Goal: Transaction & Acquisition: Obtain resource

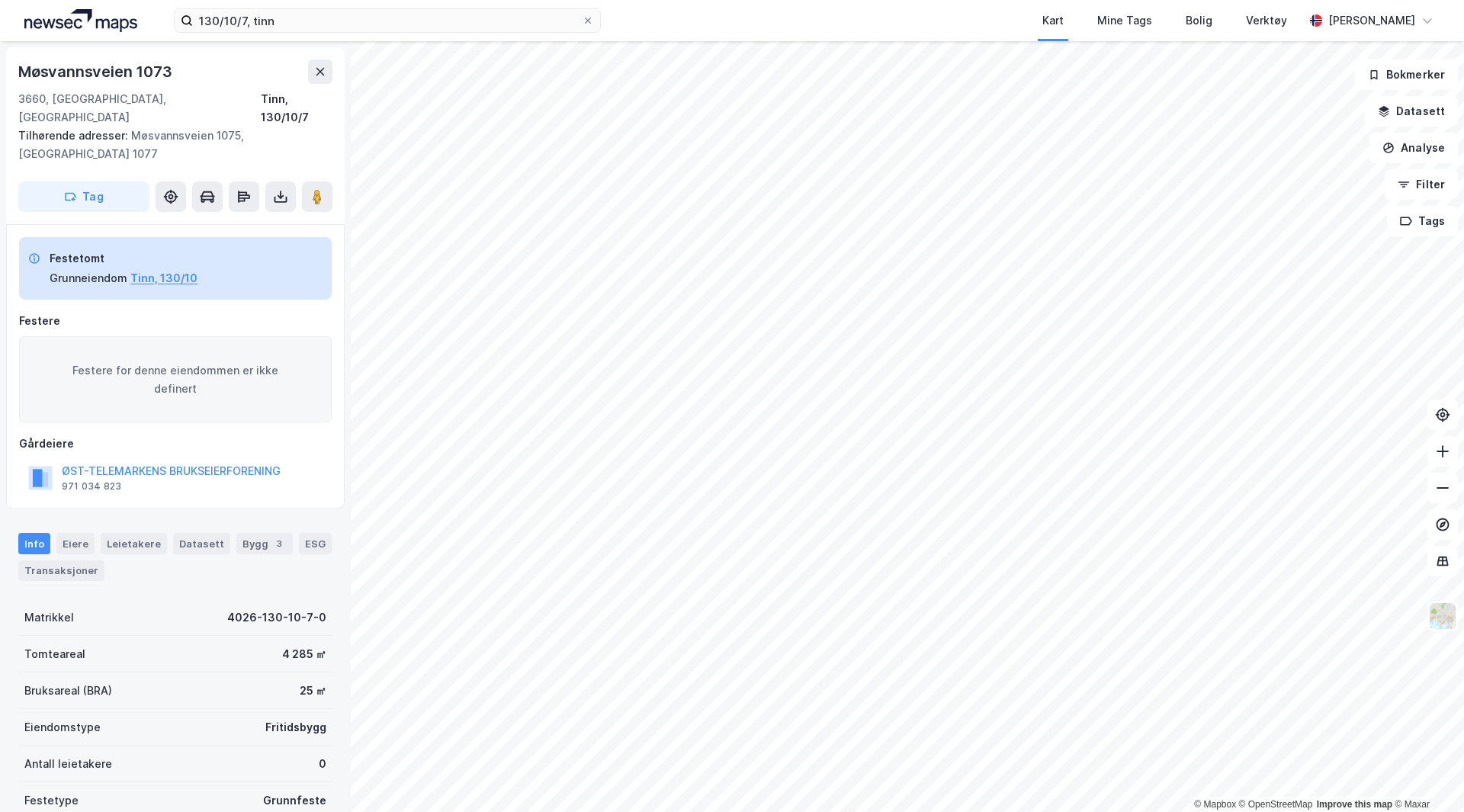
click at [116, 16] on img at bounding box center [80, 20] width 113 height 23
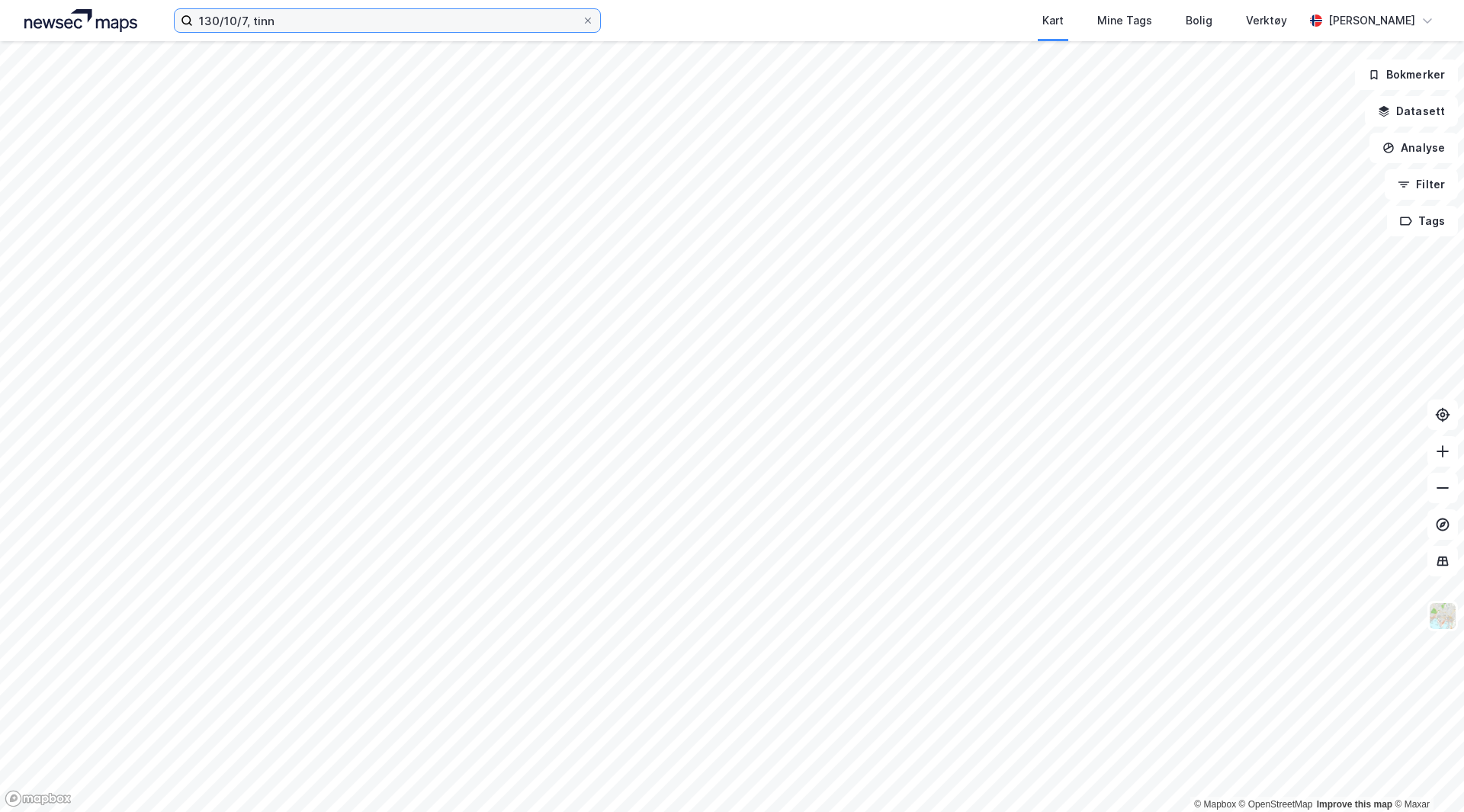
click at [281, 21] on input "130/10/7, tinn" at bounding box center [387, 20] width 389 height 23
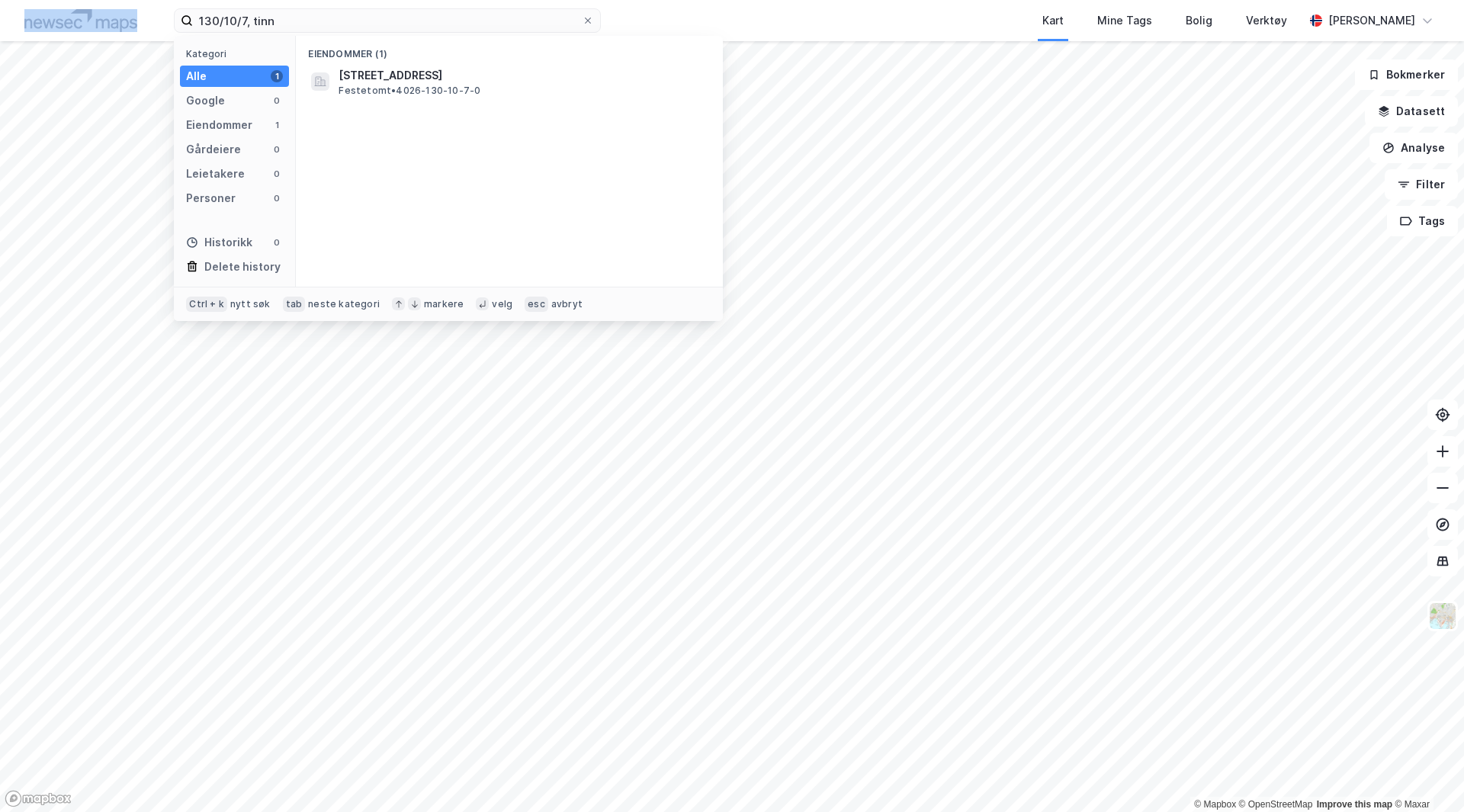
drag, startPoint x: 307, startPoint y: 32, endPoint x: 102, endPoint y: 0, distance: 207.5
click at [104, 1] on div "130/10/7, tinn Kategori Alle 1 Google 0 Eiendommer 1 Gårdeiere 0 Leietakere 0 P…" at bounding box center [732, 20] width 1464 height 41
drag, startPoint x: 245, startPoint y: 16, endPoint x: 83, endPoint y: 6, distance: 162.3
click at [83, 6] on div "130/10/7, tinn Kategori Alle 1 Google 0 Eiendommer 1 Gårdeiere 0 Leietakere 0 P…" at bounding box center [732, 20] width 1464 height 41
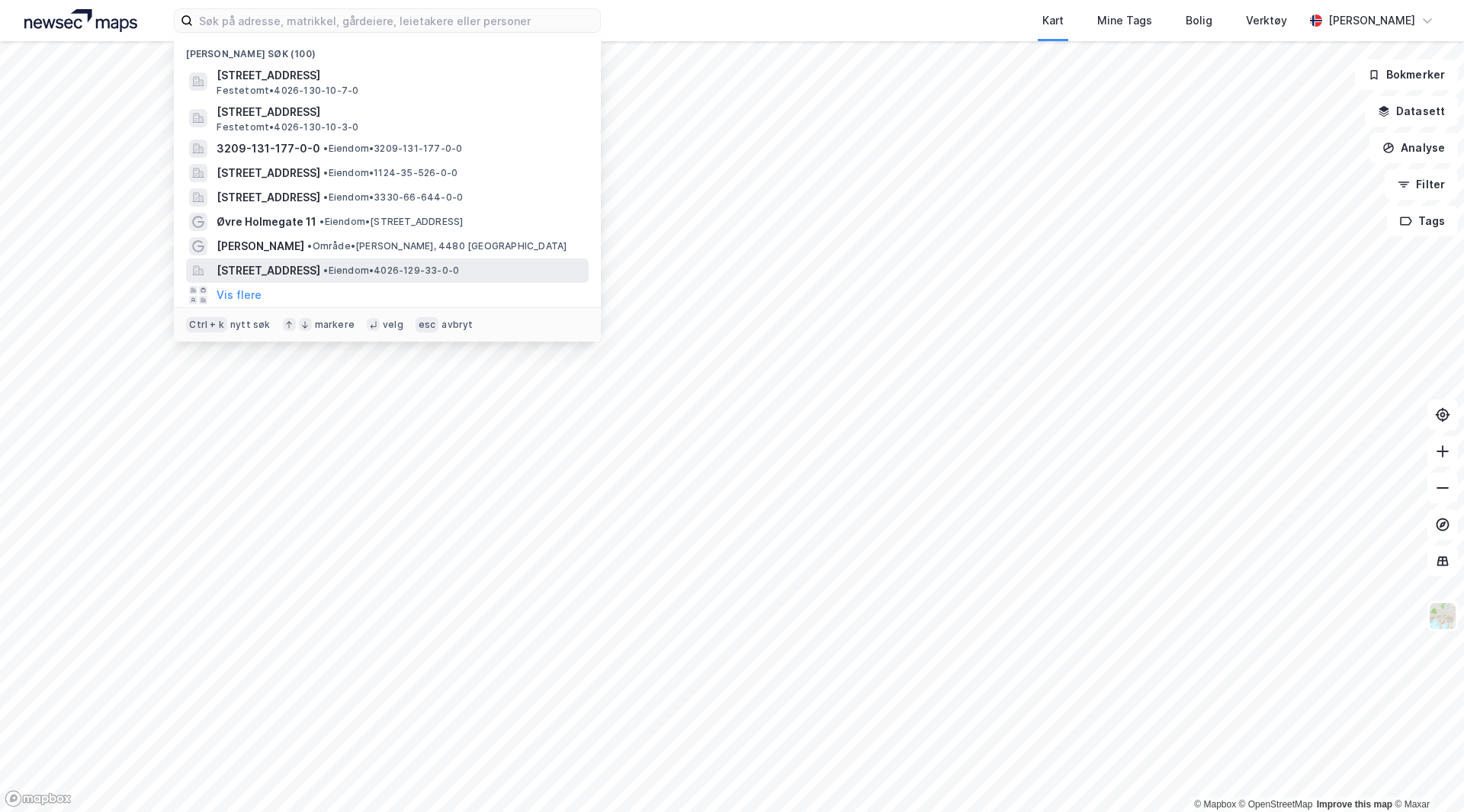
click at [320, 271] on span "[STREET_ADDRESS]" at bounding box center [269, 271] width 104 height 19
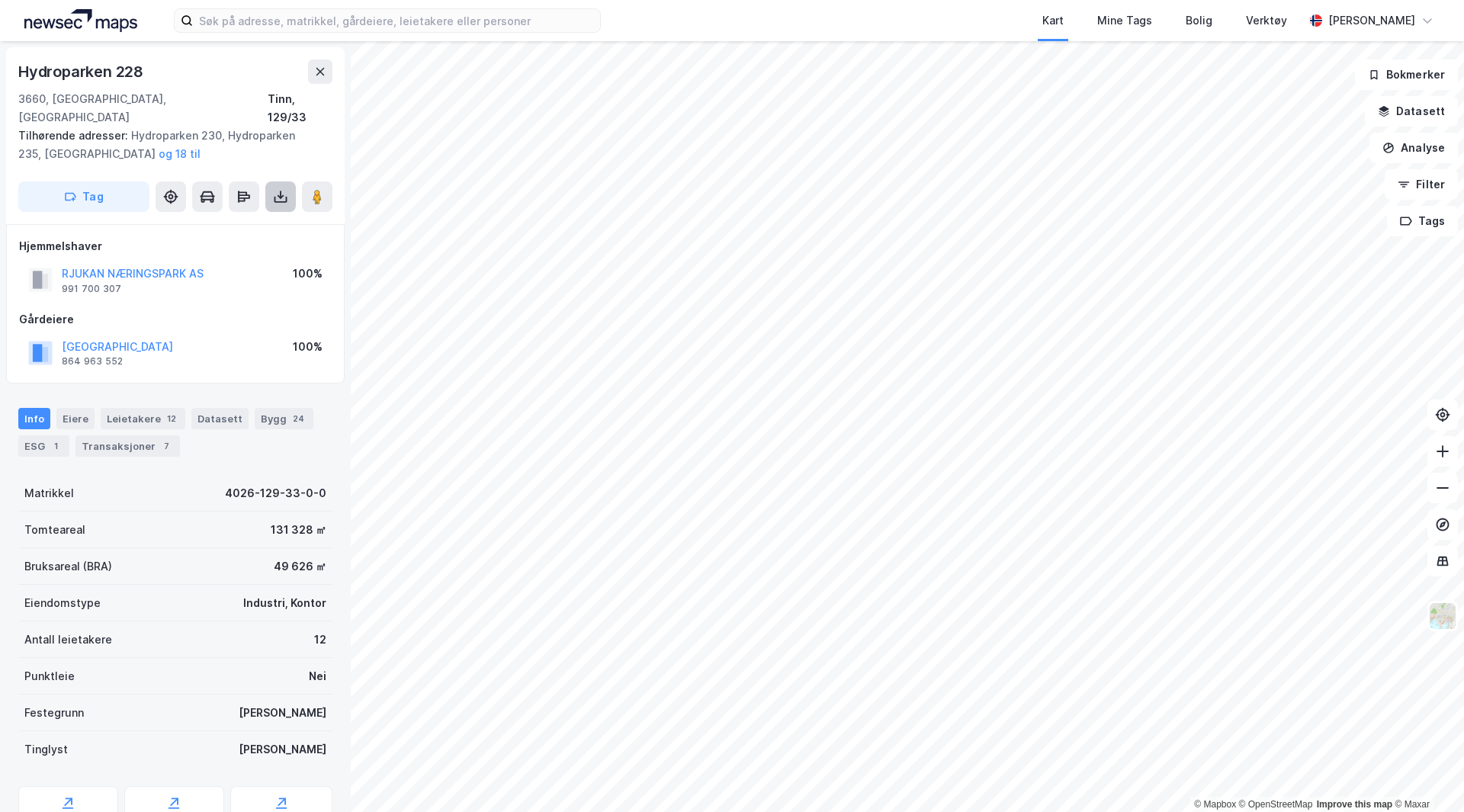
click at [287, 189] on icon at bounding box center [281, 196] width 15 height 15
click at [231, 221] on div "Last ned grunnbok" at bounding box center [205, 227] width 88 height 12
